Goal: Task Accomplishment & Management: Manage account settings

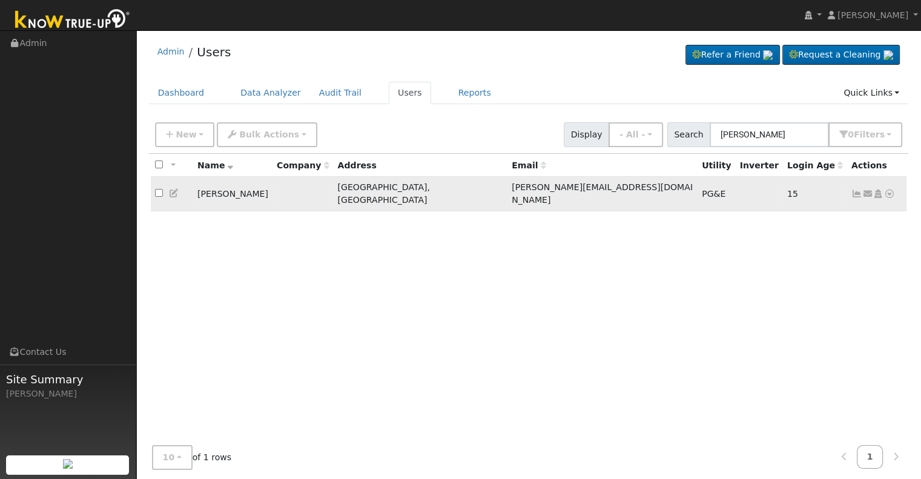
type input "[PERSON_NAME]"
click at [855, 190] on icon at bounding box center [857, 194] width 11 height 8
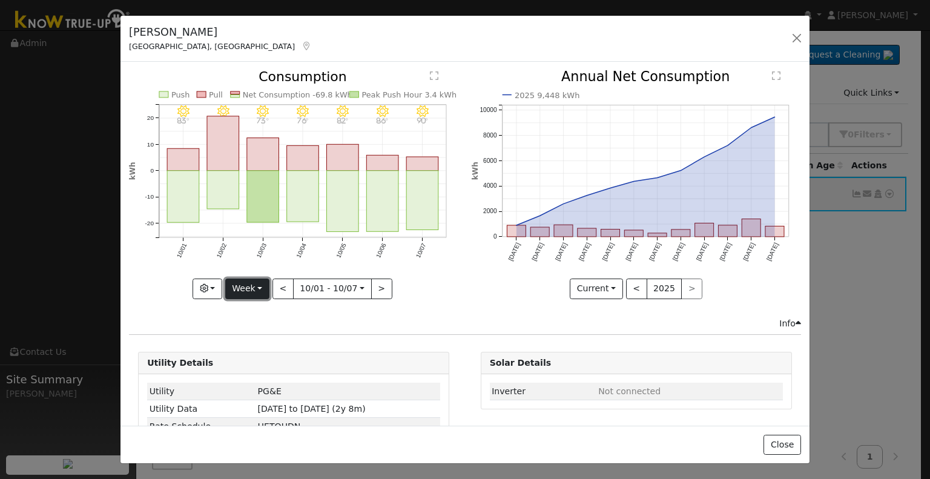
click at [251, 286] on button "Week" at bounding box center [247, 289] width 44 height 21
click at [267, 339] on link "Month" at bounding box center [268, 347] width 84 height 17
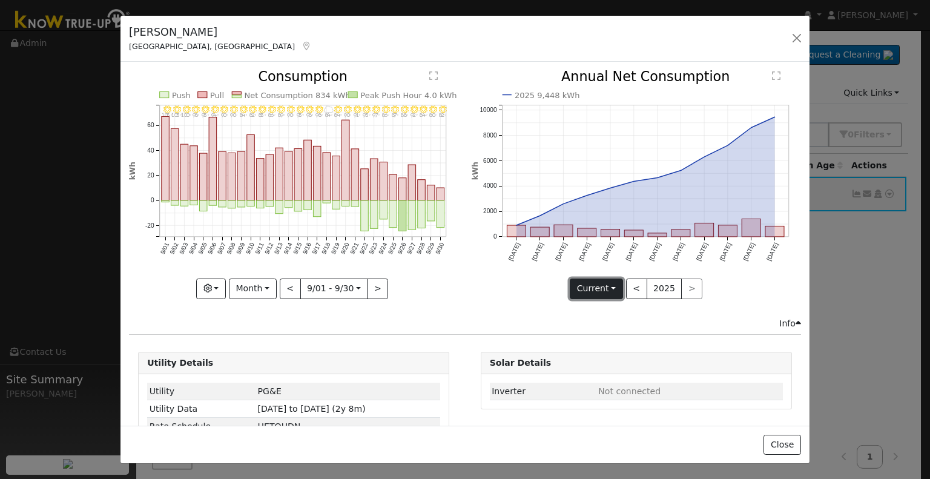
click at [594, 284] on button "Current" at bounding box center [596, 289] width 53 height 21
click at [594, 311] on link "Compare Previous" at bounding box center [618, 313] width 94 height 17
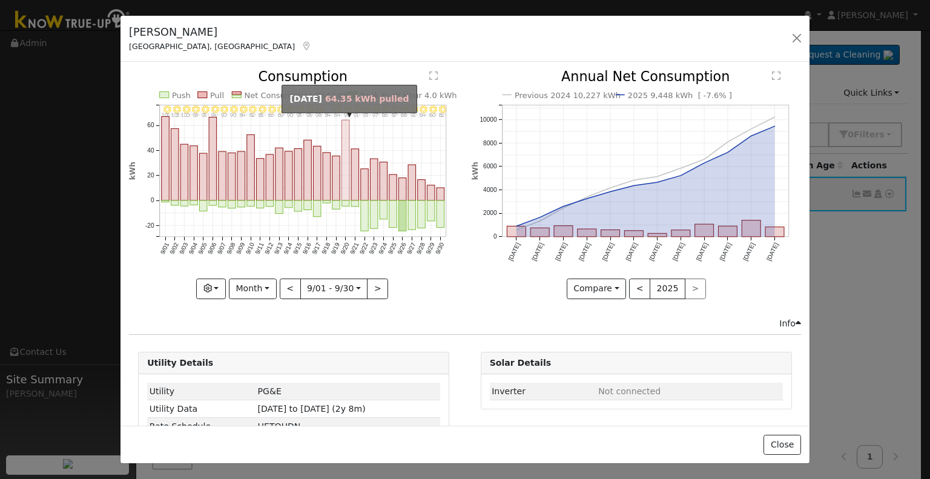
click at [342, 185] on rect "onclick=""" at bounding box center [346, 161] width 8 height 81
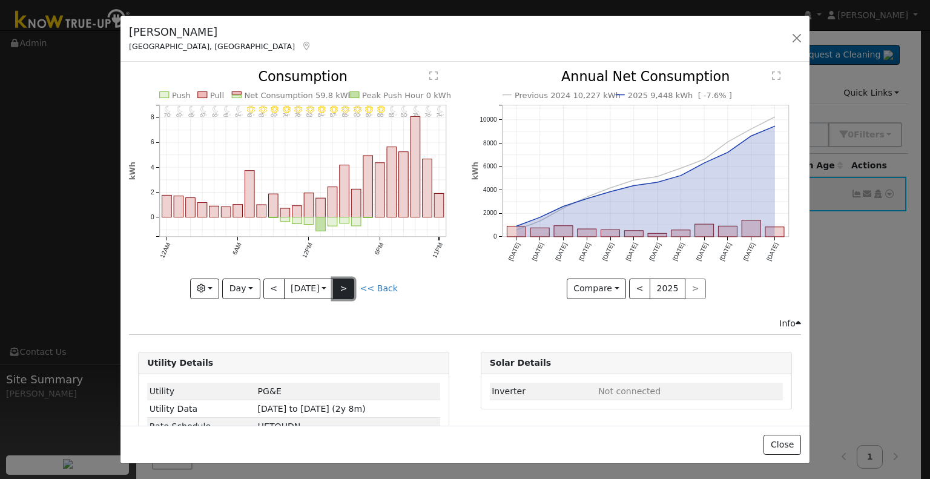
click at [344, 285] on button ">" at bounding box center [343, 289] width 21 height 21
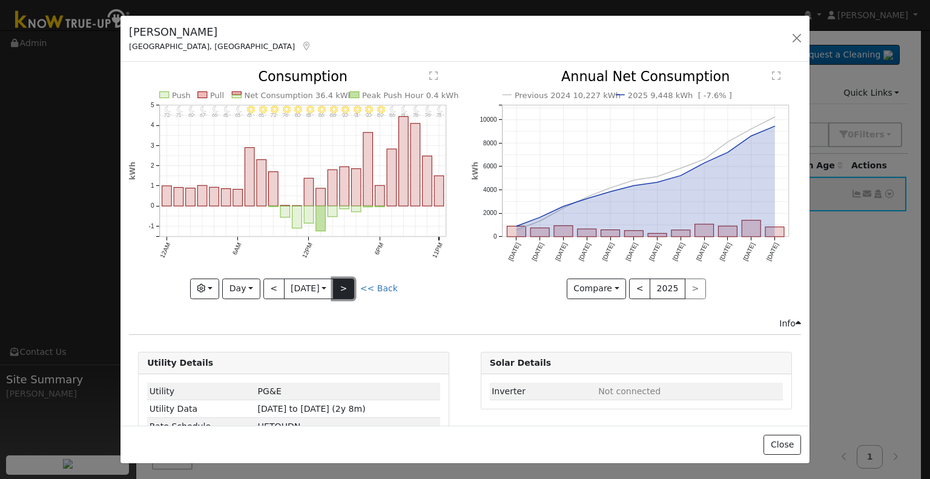
click at [344, 285] on button ">" at bounding box center [343, 289] width 21 height 21
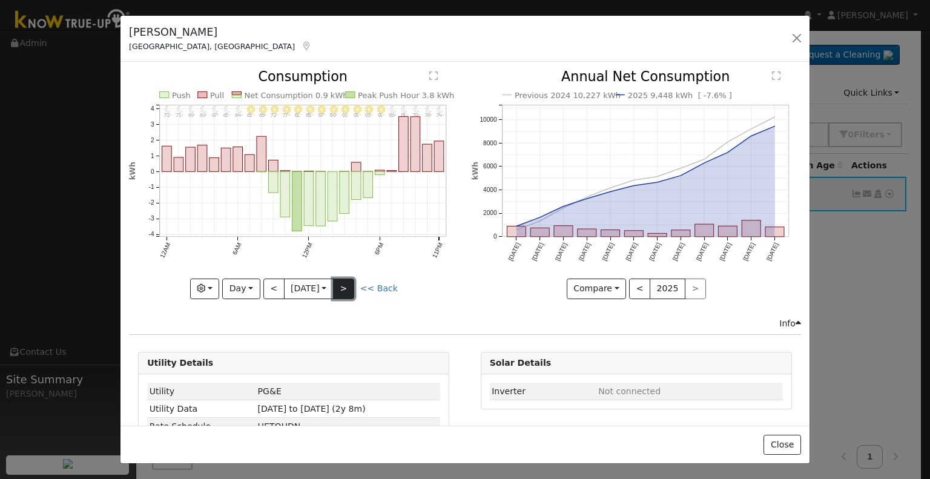
click at [344, 285] on button ">" at bounding box center [343, 289] width 21 height 21
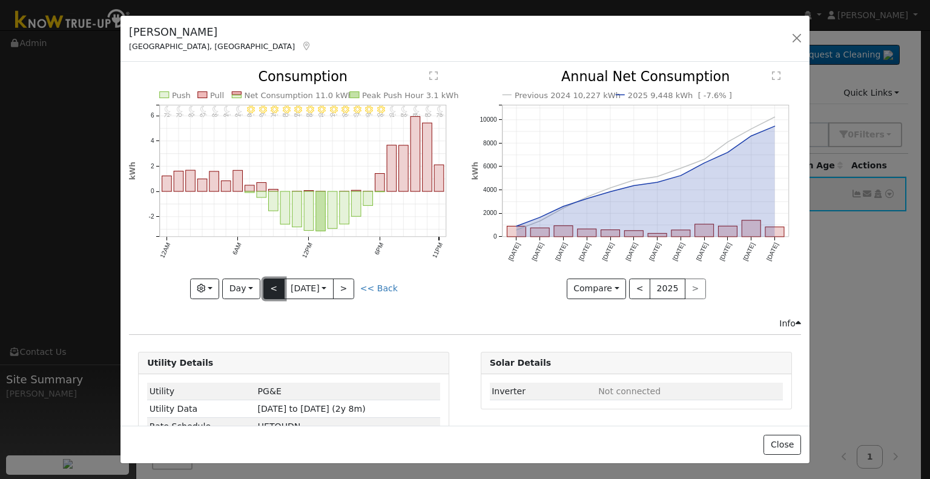
click at [275, 280] on button "<" at bounding box center [273, 289] width 21 height 21
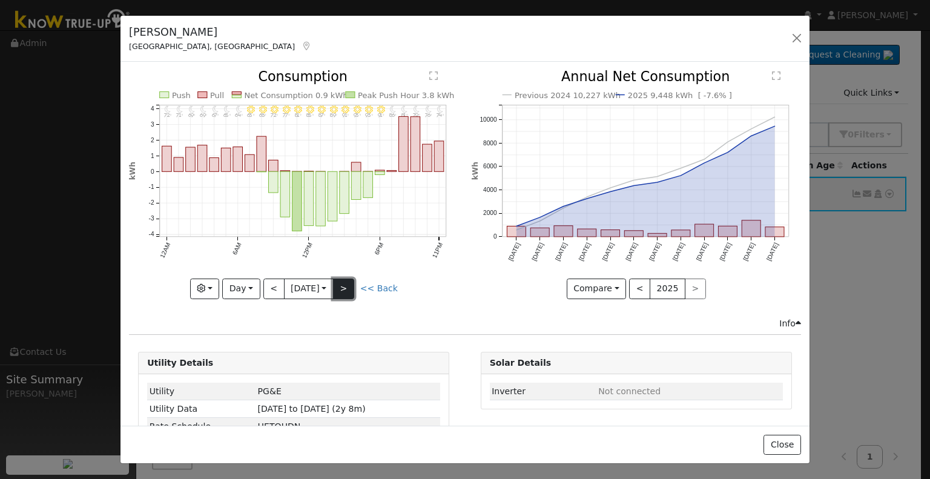
click at [345, 282] on button ">" at bounding box center [343, 289] width 21 height 21
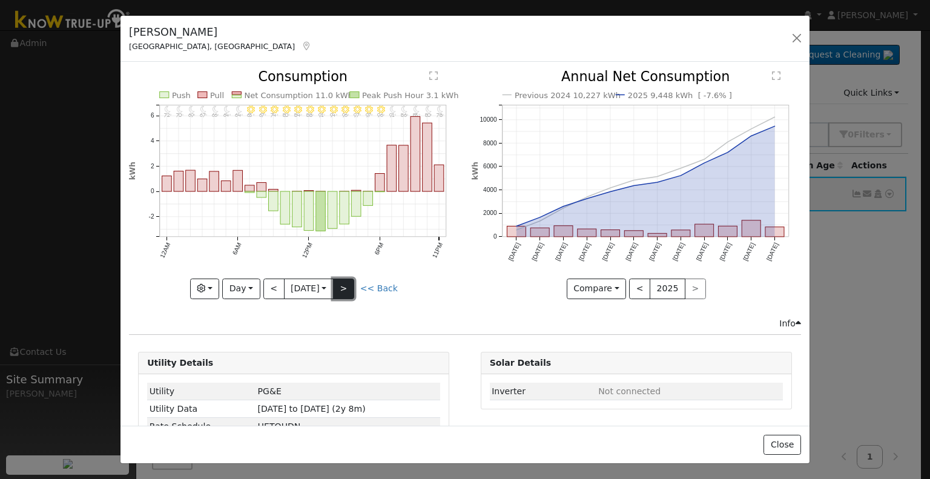
click at [347, 287] on button ">" at bounding box center [343, 289] width 21 height 21
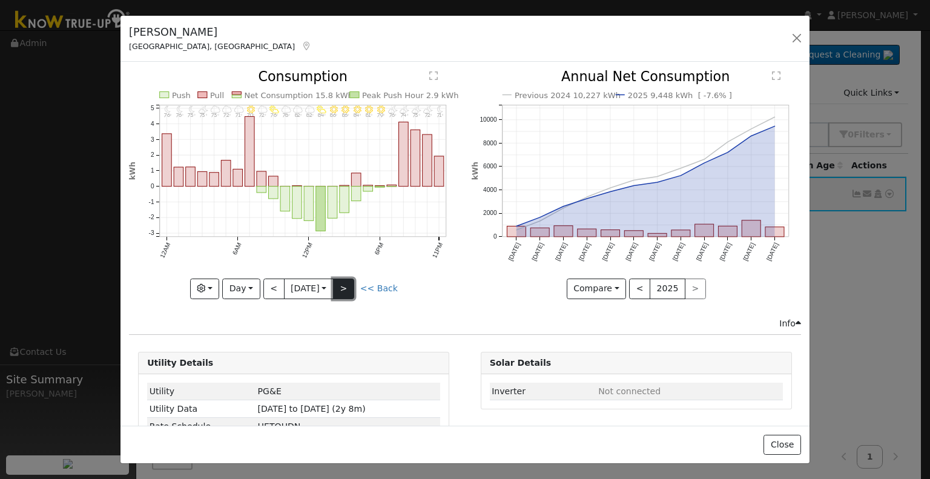
click at [346, 286] on button ">" at bounding box center [343, 289] width 21 height 21
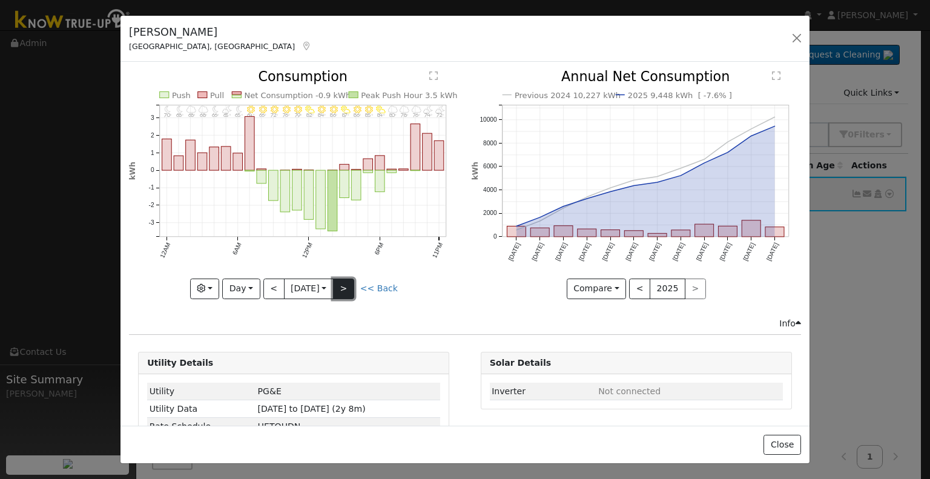
click at [346, 286] on button ">" at bounding box center [343, 289] width 21 height 21
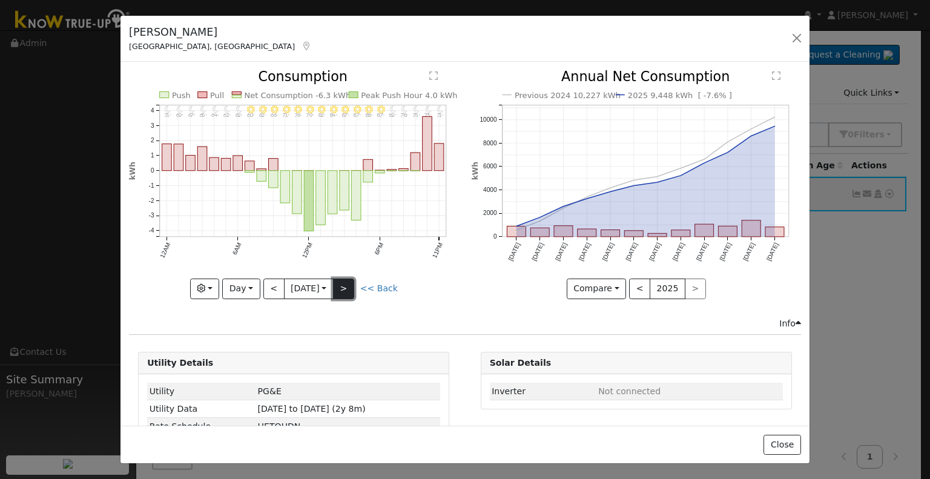
click at [341, 280] on button ">" at bounding box center [343, 289] width 21 height 21
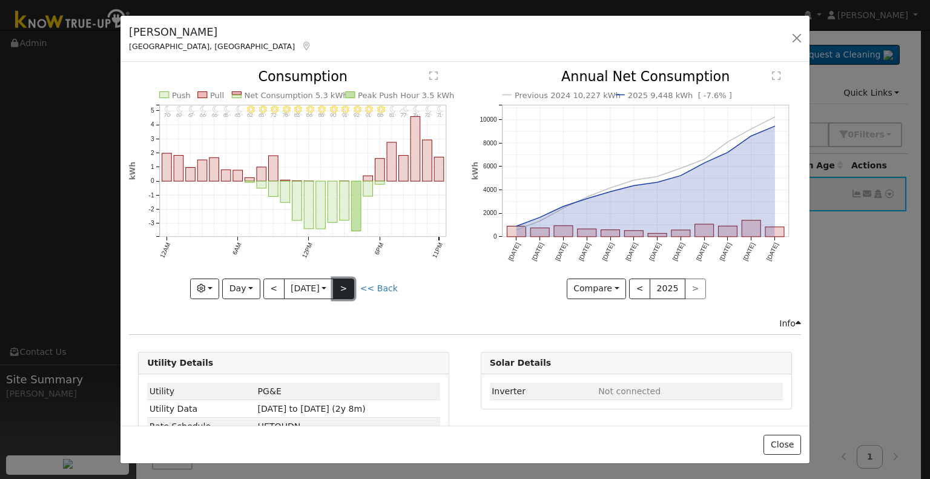
click at [349, 280] on button ">" at bounding box center [343, 289] width 21 height 21
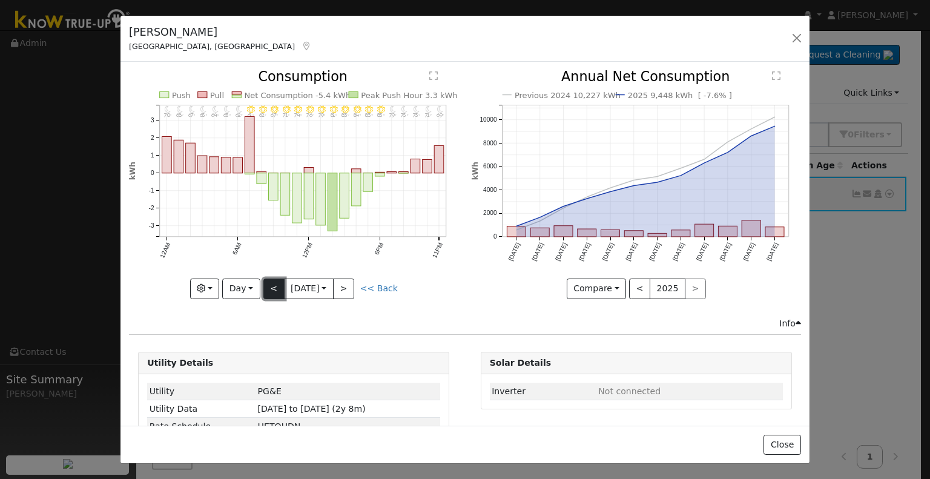
click at [274, 280] on button "<" at bounding box center [273, 289] width 21 height 21
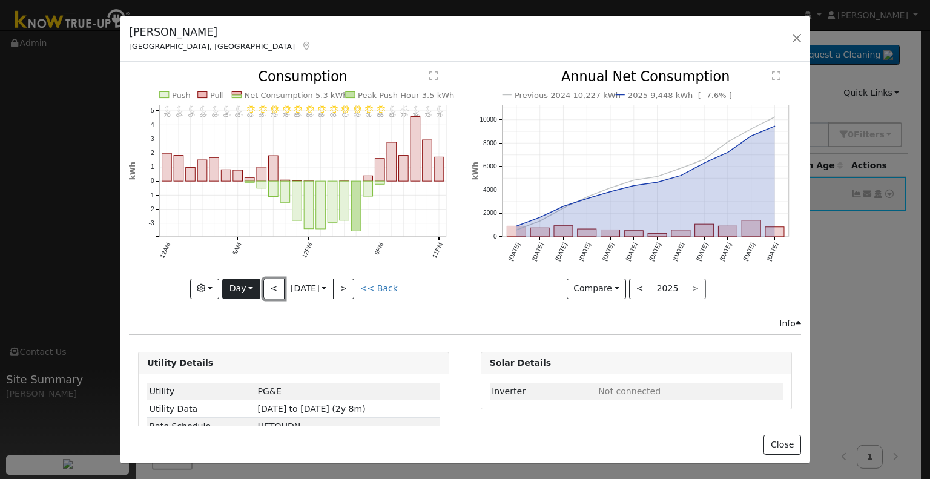
drag, startPoint x: 274, startPoint y: 280, endPoint x: 248, endPoint y: 288, distance: 26.5
click at [248, 288] on div "Graphs Estimated Production Previous Year Consumption Previous Year Total Consu…" at bounding box center [293, 289] width 329 height 21
click at [248, 288] on button "Day" at bounding box center [241, 289] width 38 height 21
click at [251, 339] on link "Month" at bounding box center [265, 347] width 84 height 17
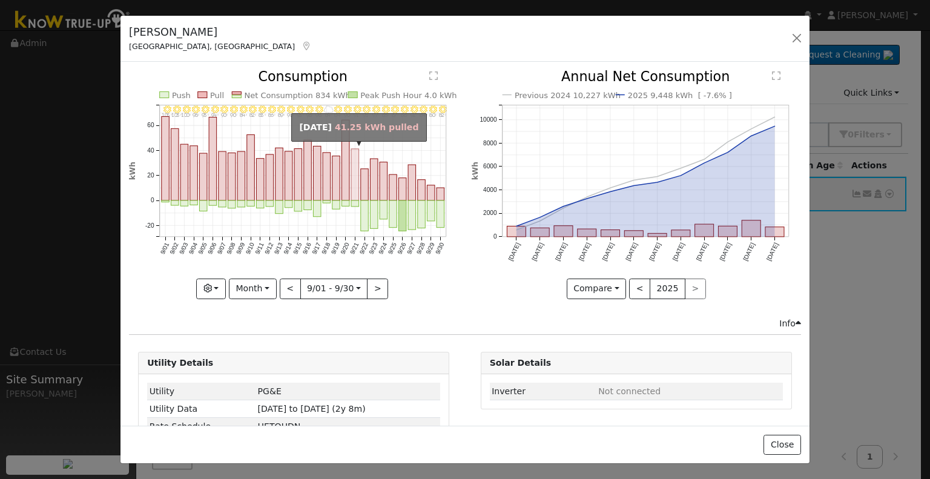
click at [353, 193] on rect "onclick=""" at bounding box center [355, 174] width 8 height 51
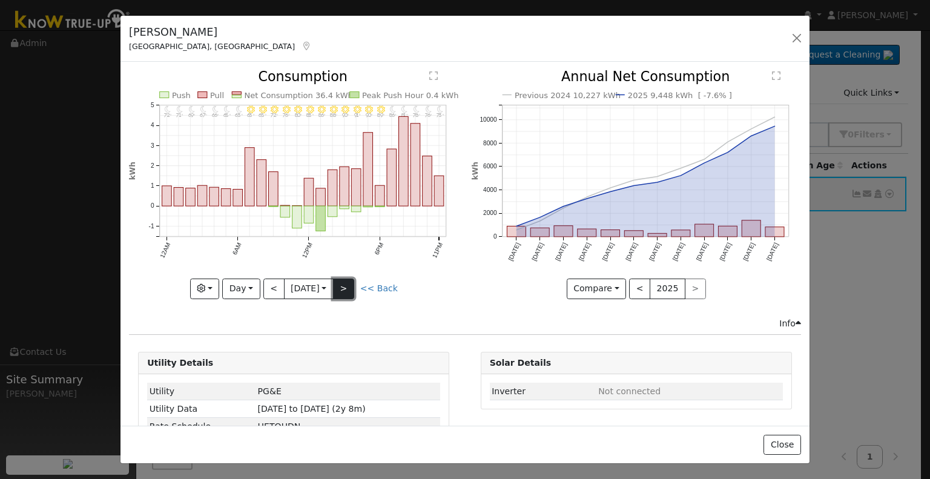
click at [346, 290] on button ">" at bounding box center [343, 289] width 21 height 21
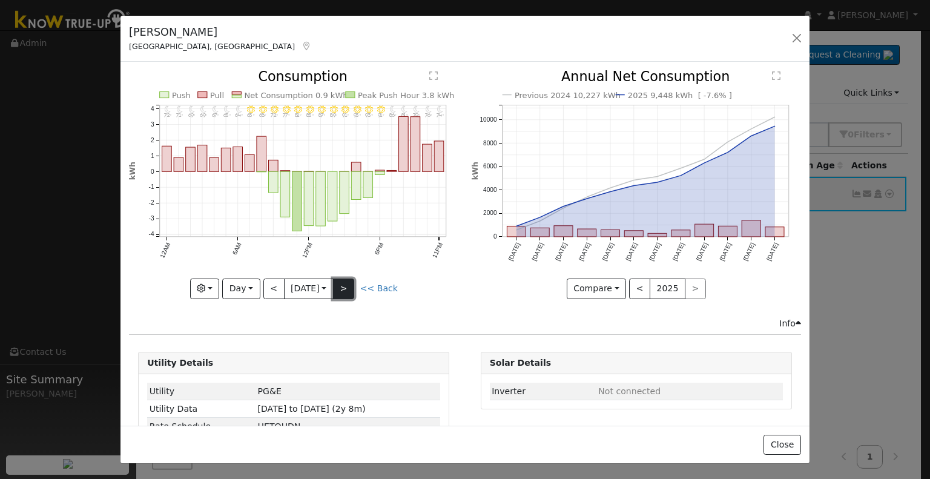
click at [346, 283] on button ">" at bounding box center [343, 289] width 21 height 21
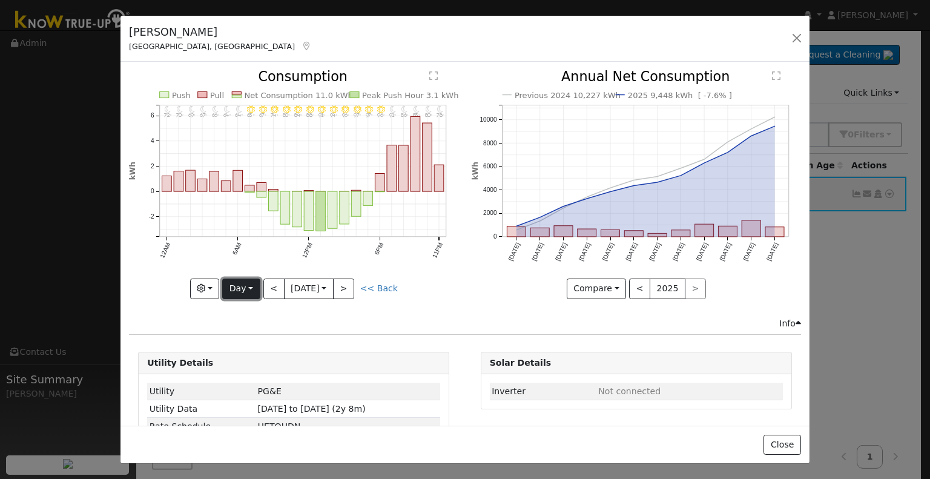
click at [236, 279] on button "Day" at bounding box center [241, 289] width 38 height 21
click at [245, 341] on link "Month" at bounding box center [265, 347] width 84 height 17
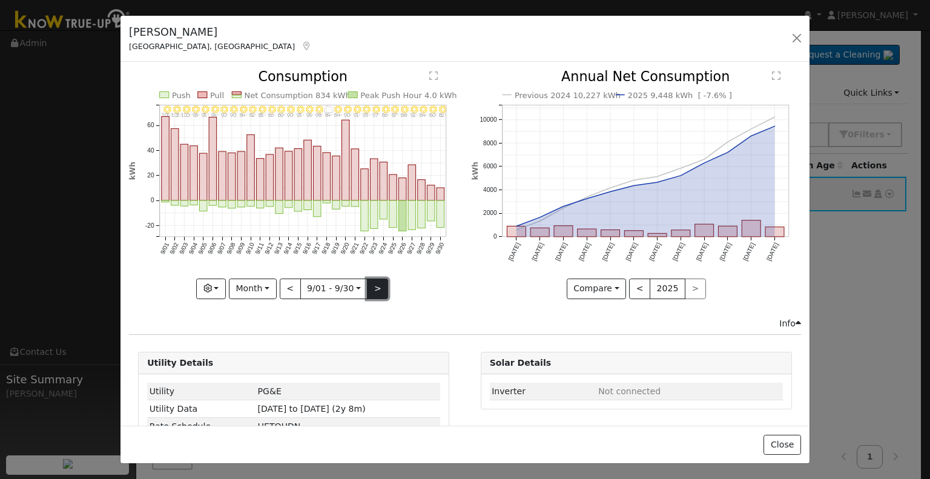
click at [376, 288] on button ">" at bounding box center [377, 289] width 21 height 21
type input "[DATE]"
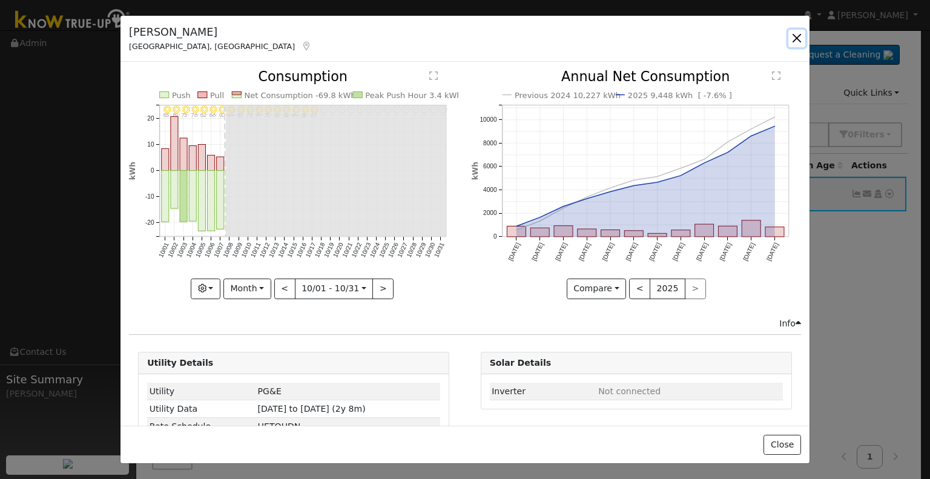
click at [795, 36] on button "button" at bounding box center [797, 38] width 17 height 17
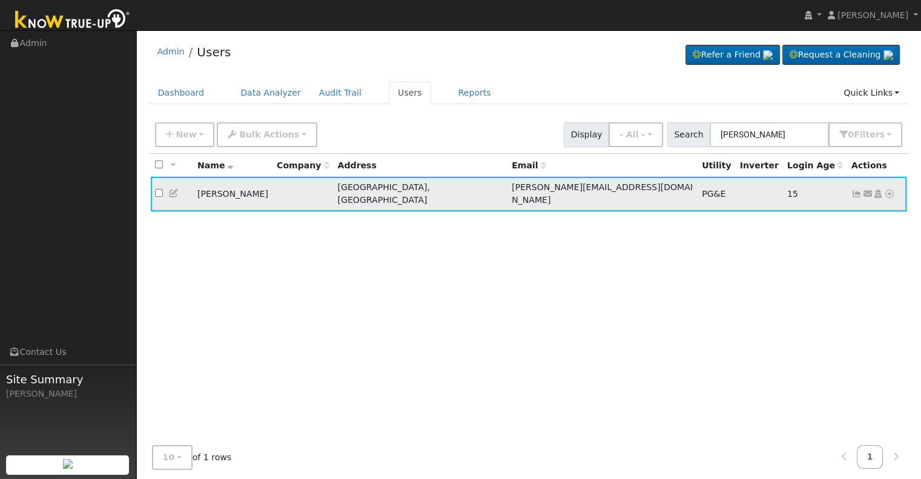
click at [176, 189] on icon at bounding box center [174, 193] width 11 height 8
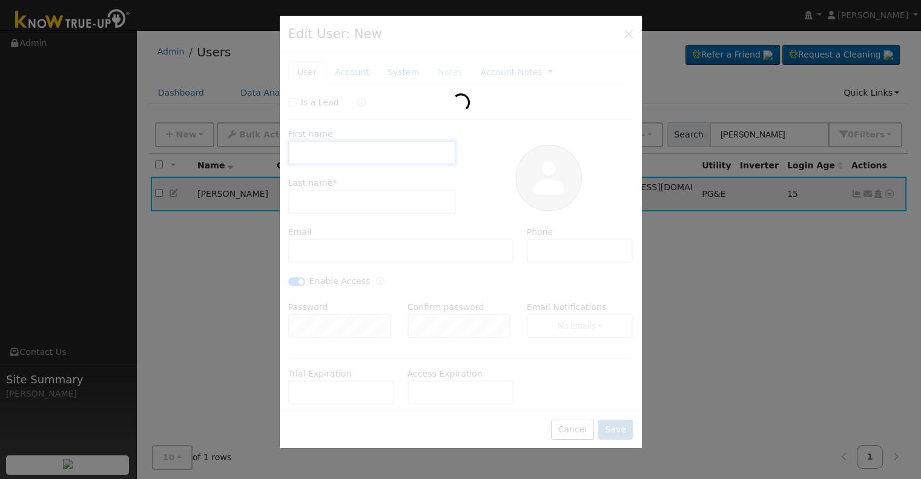
type input "[DATE]"
type input "[PERSON_NAME]"
type input "[PERSON_NAME][EMAIL_ADDRESS][DOMAIN_NAME]"
type input "5599995329"
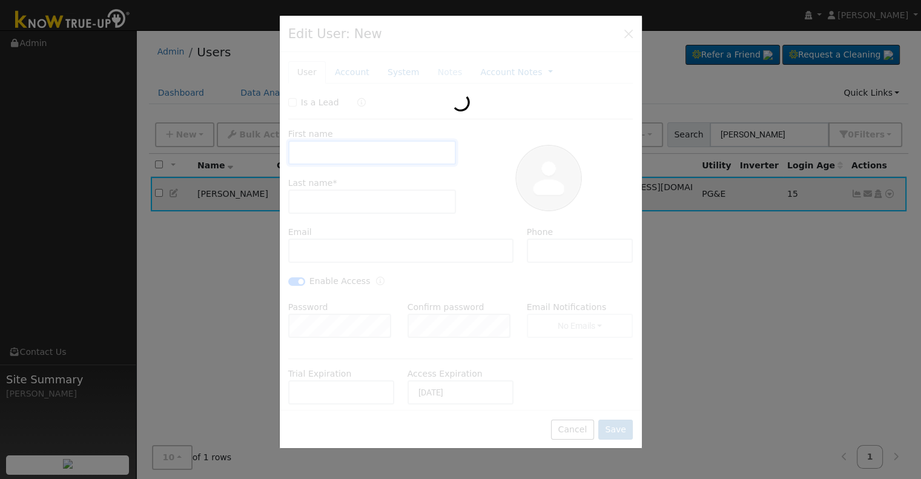
checkbox input "true"
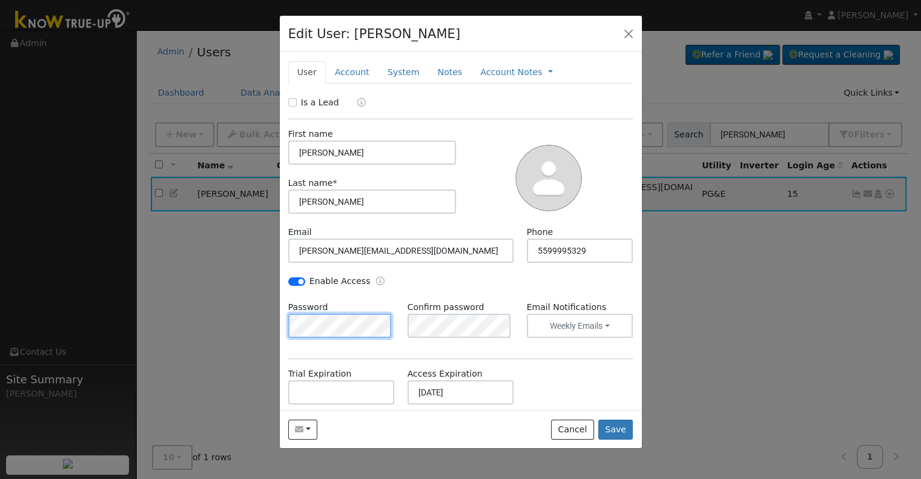
click at [265, 311] on div "Edit User: [PERSON_NAME] Default Account Default Account [STREET_ADDRESS] Prima…" at bounding box center [460, 239] width 921 height 479
click at [380, 353] on div "Is a Lead First name [PERSON_NAME] Last name * [PERSON_NAME] Email [PERSON_NAME…" at bounding box center [460, 305] width 345 height 418
click at [458, 430] on div "Send Email... Copy a Link Reset Password Open Access Cancel Save" at bounding box center [461, 429] width 362 height 38
click at [623, 432] on button "Save" at bounding box center [615, 430] width 35 height 21
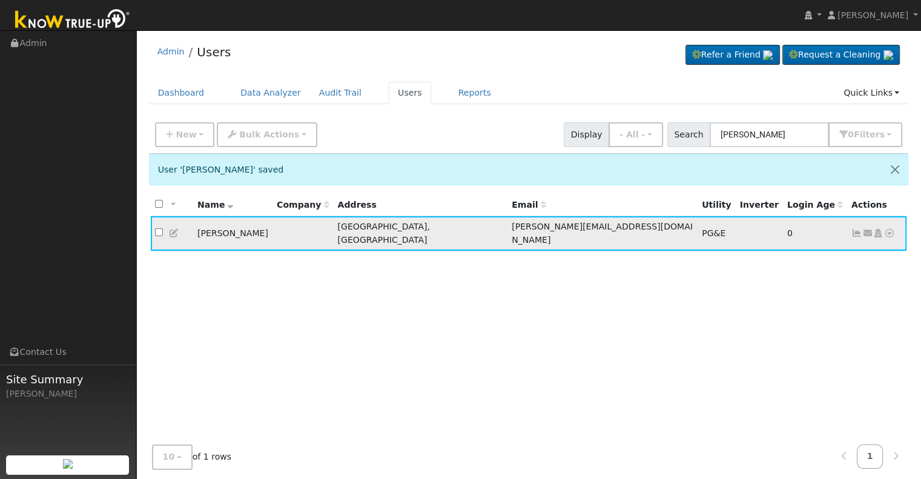
click at [855, 229] on icon at bounding box center [857, 233] width 11 height 8
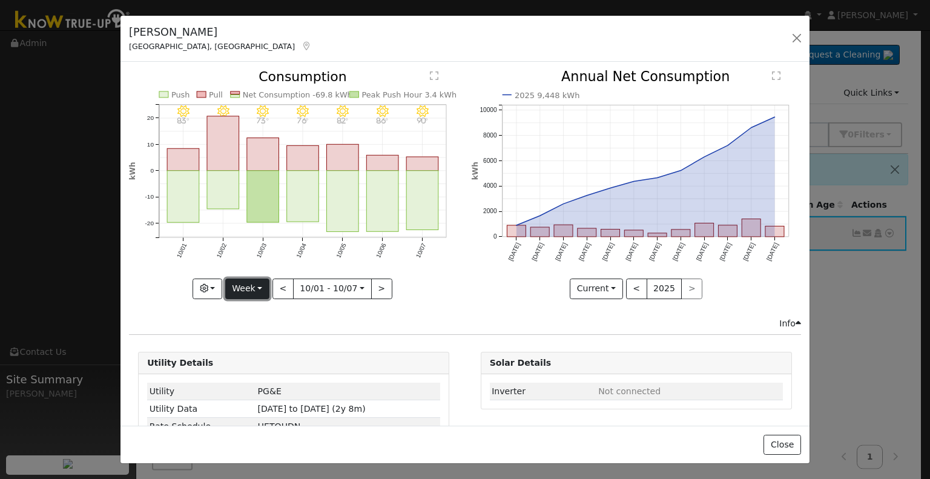
click at [253, 287] on button "Week" at bounding box center [247, 289] width 44 height 21
click at [255, 341] on link "Month" at bounding box center [268, 347] width 84 height 17
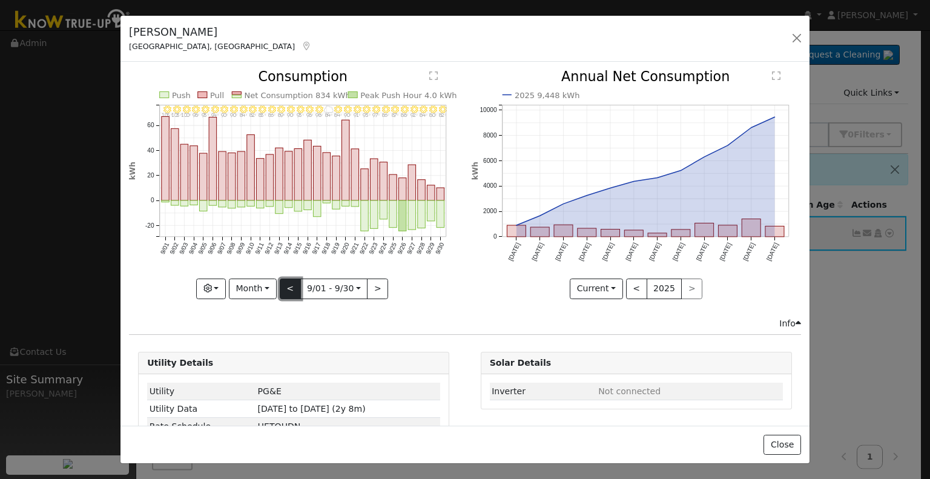
click at [286, 287] on button "<" at bounding box center [290, 289] width 21 height 21
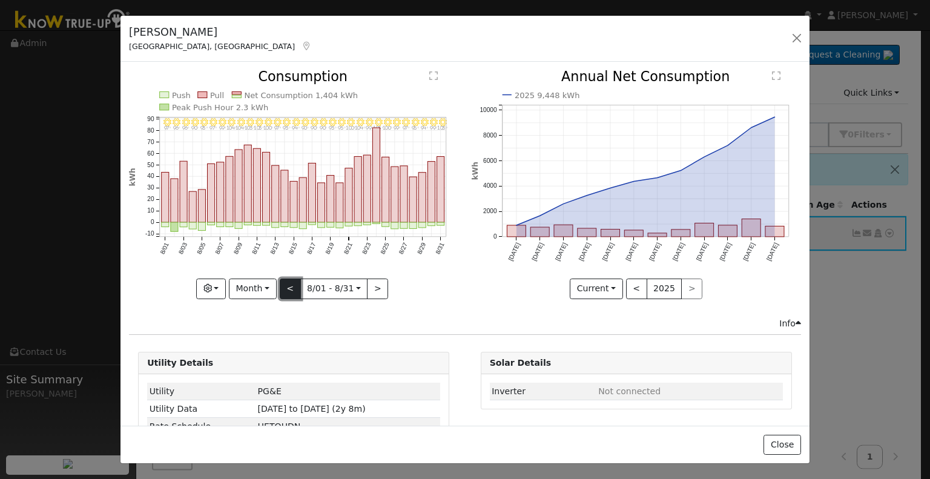
click at [286, 287] on button "<" at bounding box center [290, 289] width 21 height 21
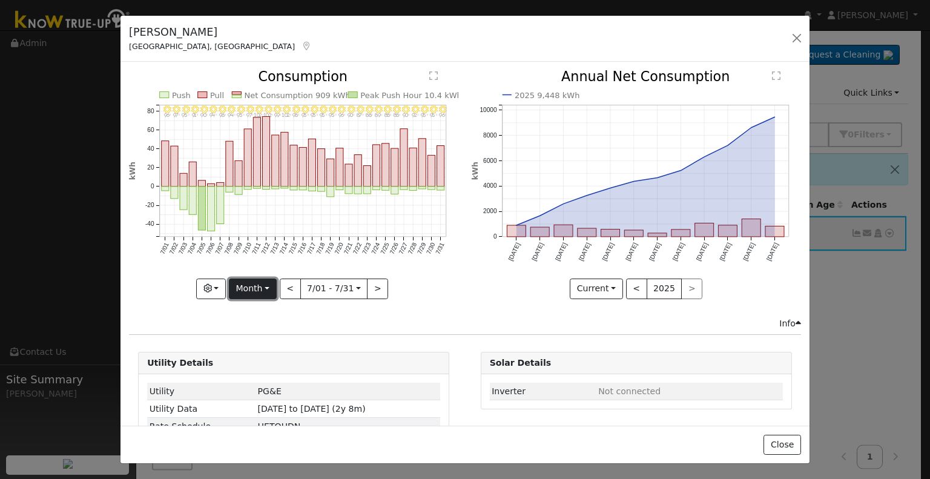
click at [245, 282] on button "Month" at bounding box center [253, 289] width 48 height 21
click at [246, 357] on link "Year" at bounding box center [272, 364] width 84 height 17
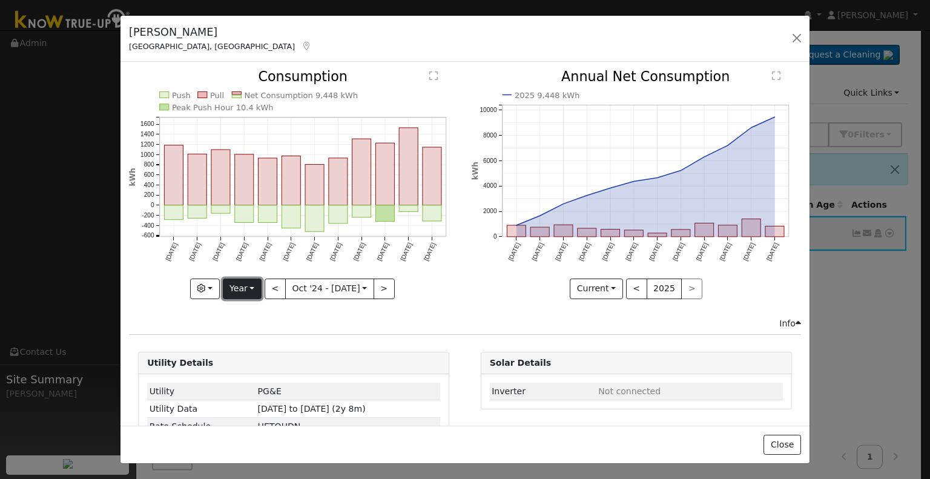
click at [246, 289] on button "Year" at bounding box center [242, 289] width 39 height 21
click at [254, 339] on link "Month" at bounding box center [265, 347] width 84 height 17
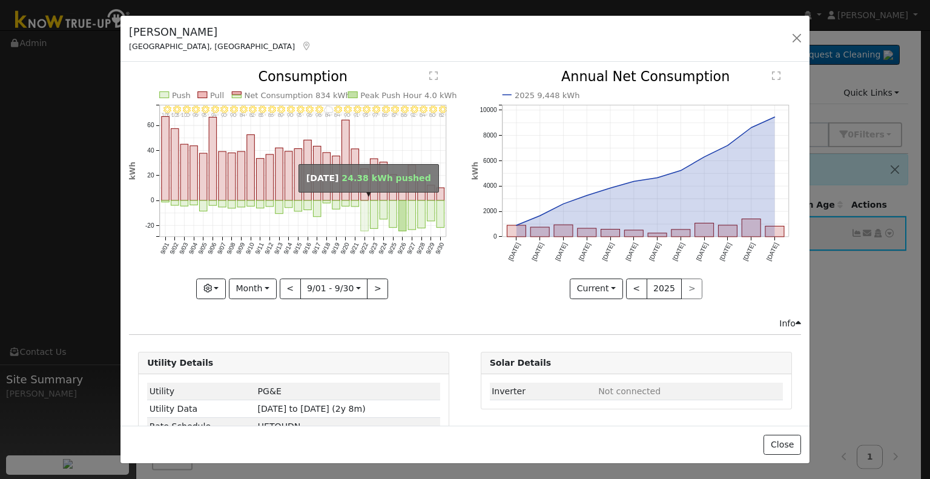
click at [361, 222] on rect "onclick=""" at bounding box center [365, 216] width 8 height 30
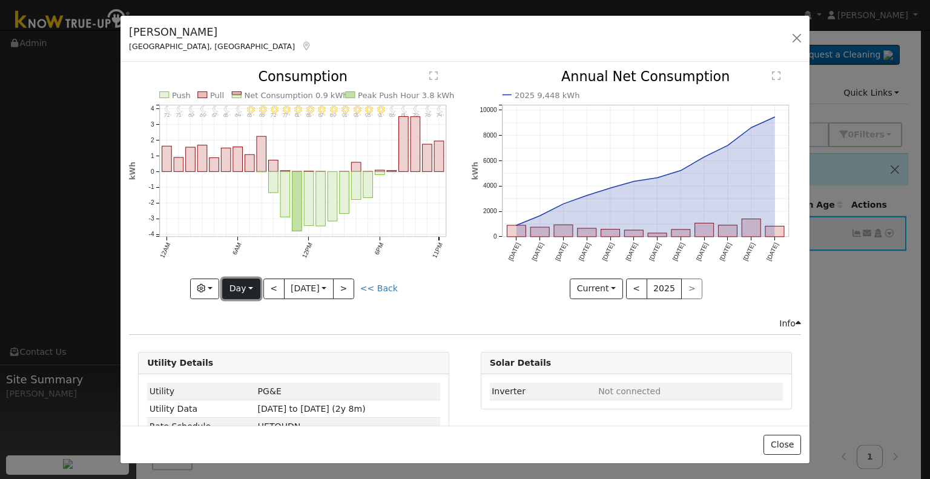
click at [243, 286] on button "Day" at bounding box center [241, 289] width 38 height 21
click at [248, 341] on link "Month" at bounding box center [265, 347] width 84 height 17
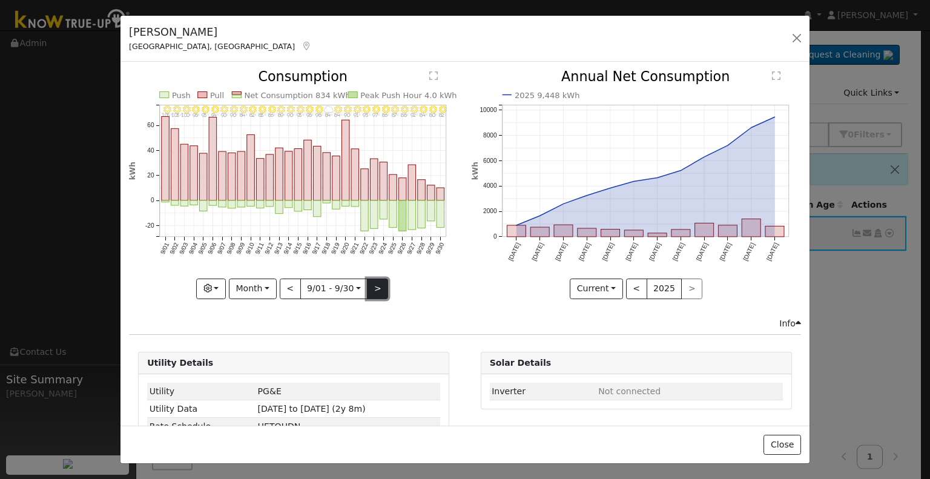
click at [372, 288] on button ">" at bounding box center [377, 289] width 21 height 21
type input "[DATE]"
